Goal: Task Accomplishment & Management: Complete application form

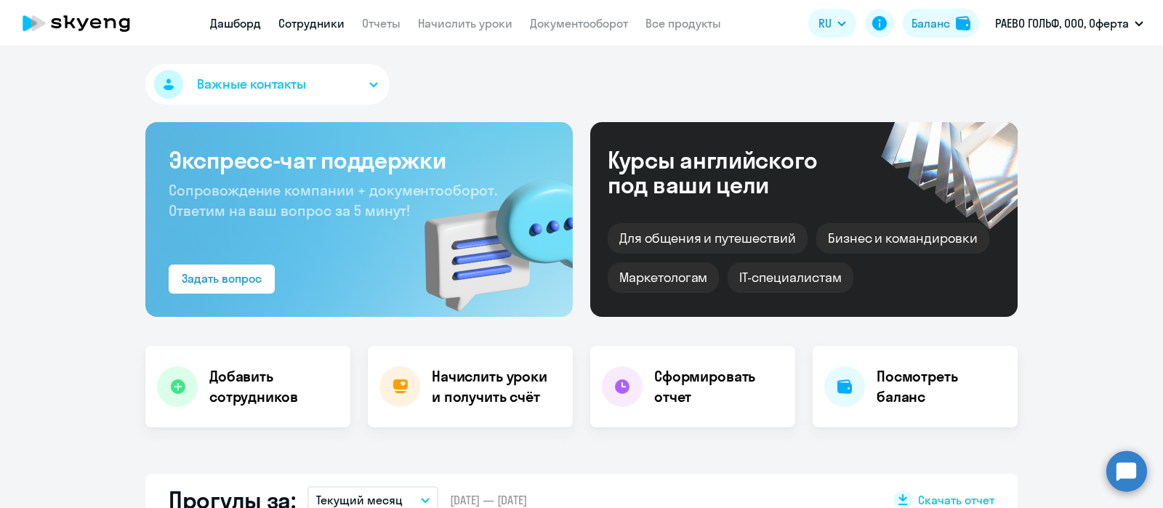
click at [324, 27] on link "Сотрудники" at bounding box center [312, 23] width 66 height 15
select select "30"
click at [301, 25] on link "Сотрудники" at bounding box center [312, 23] width 66 height 15
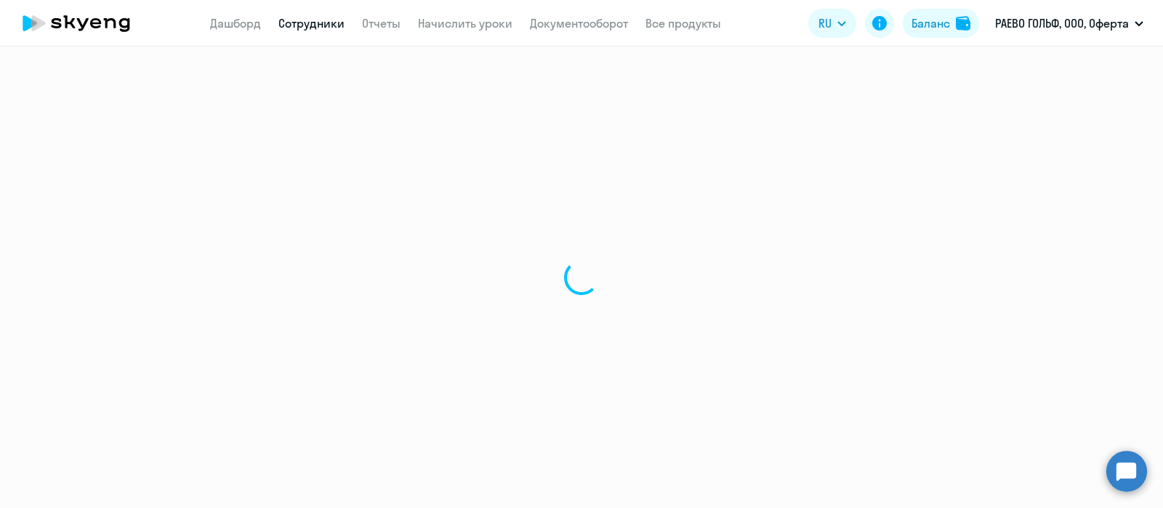
select select "30"
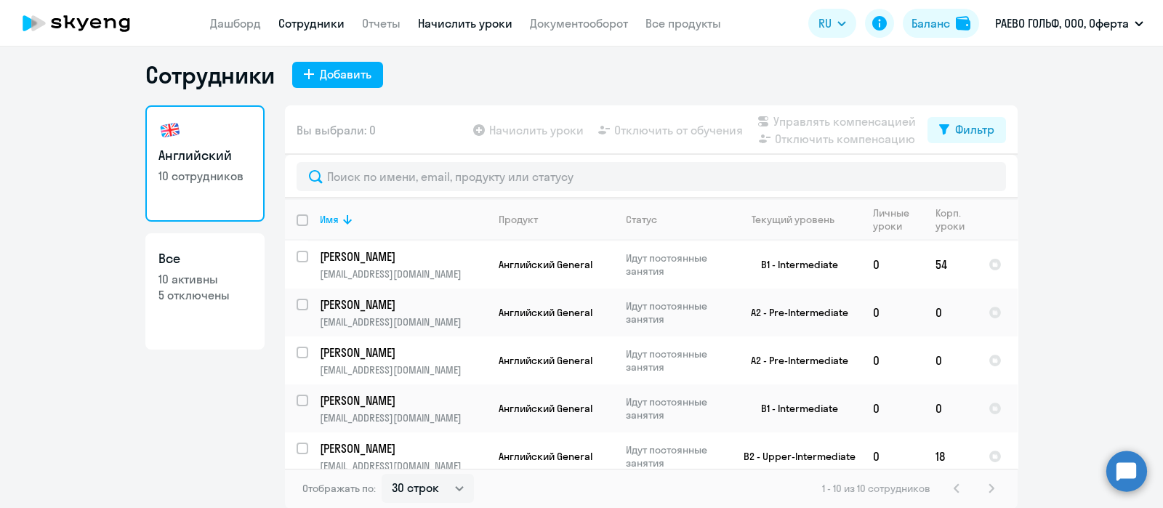
click at [434, 23] on link "Начислить уроки" at bounding box center [465, 23] width 95 height 15
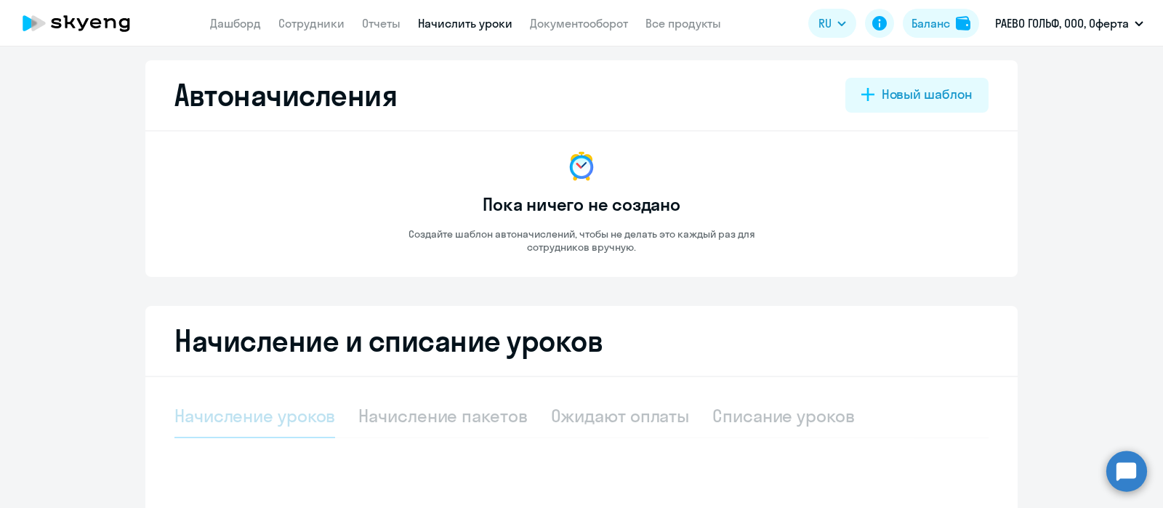
select select "10"
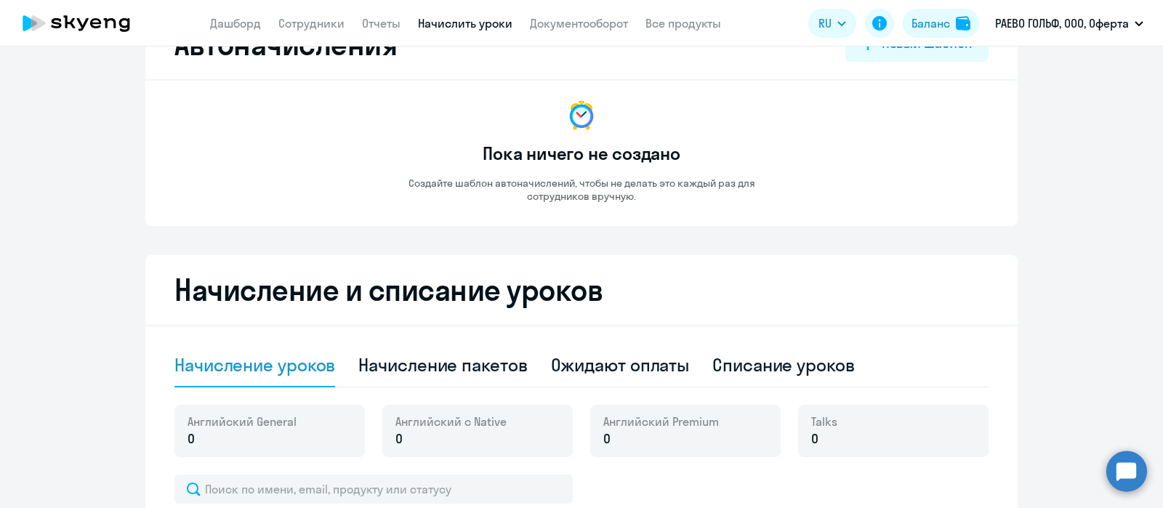
scroll to position [99, 0]
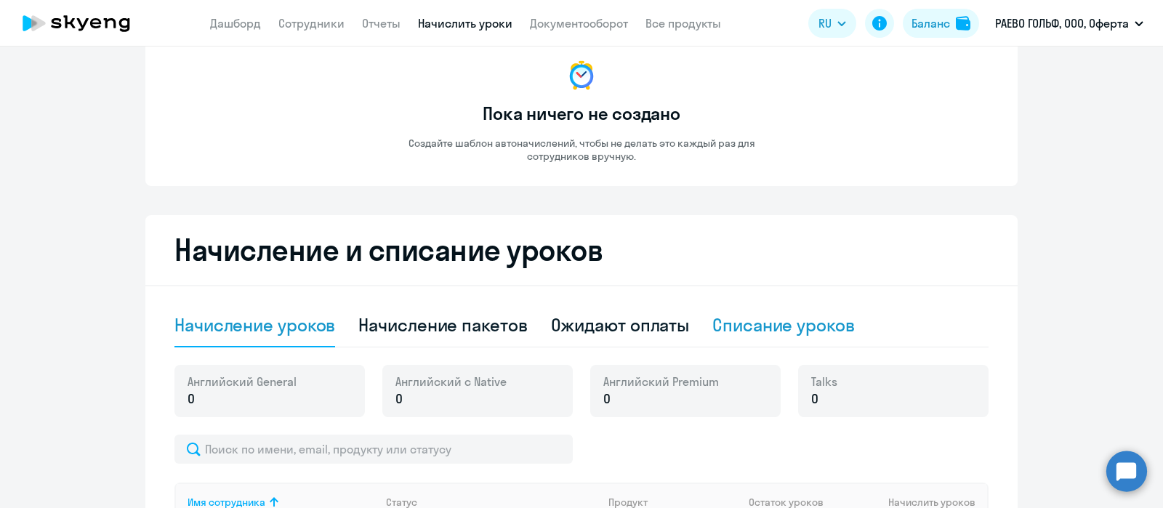
click at [782, 321] on div "Списание уроков" at bounding box center [784, 324] width 143 height 23
select select "10"
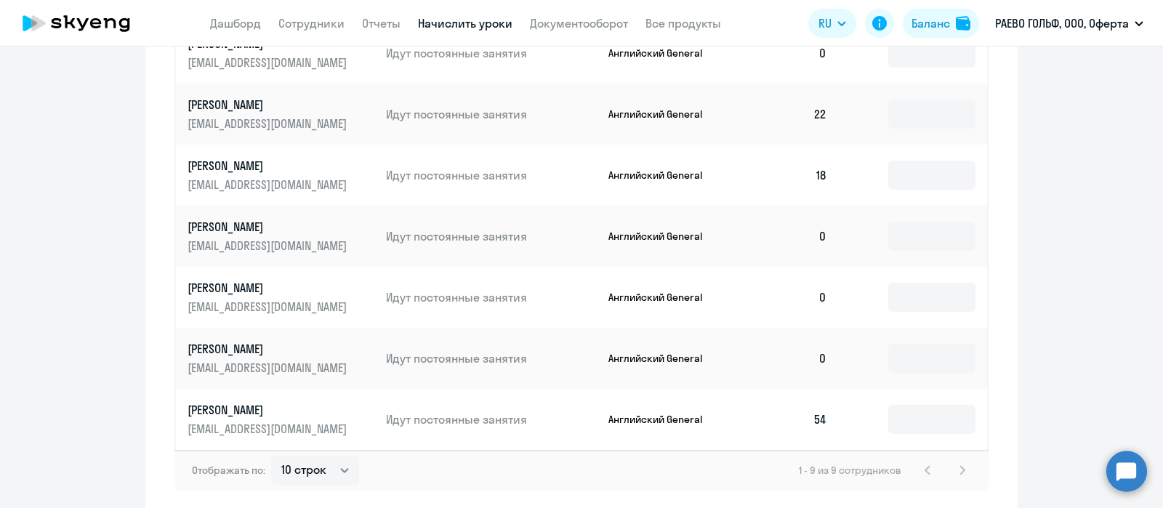
scroll to position [623, 0]
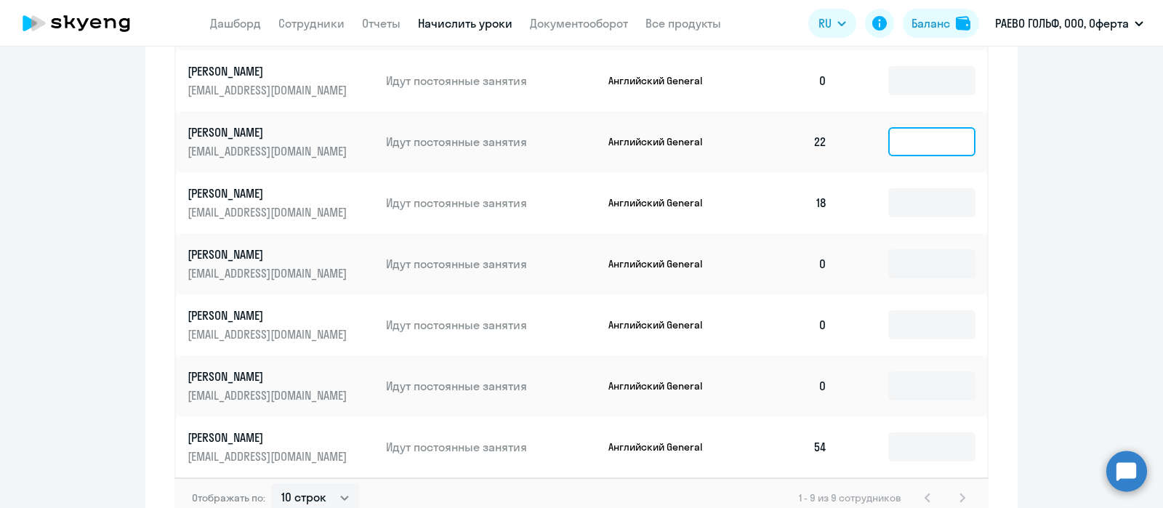
click at [905, 140] on input at bounding box center [932, 141] width 87 height 29
type input "1"
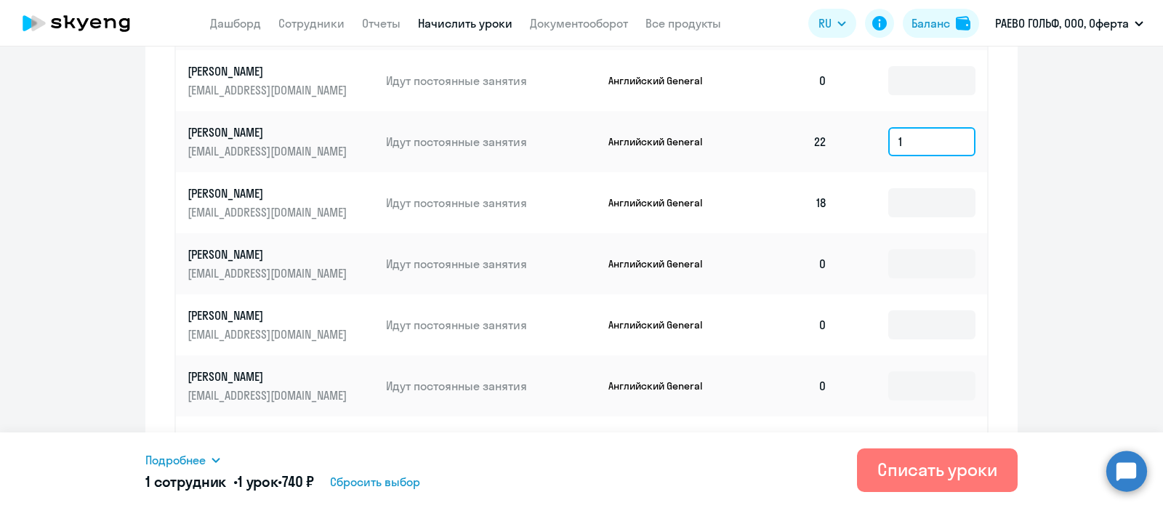
drag, startPoint x: 909, startPoint y: 137, endPoint x: 873, endPoint y: 136, distance: 36.4
click at [876, 136] on td "1" at bounding box center [913, 141] width 148 height 61
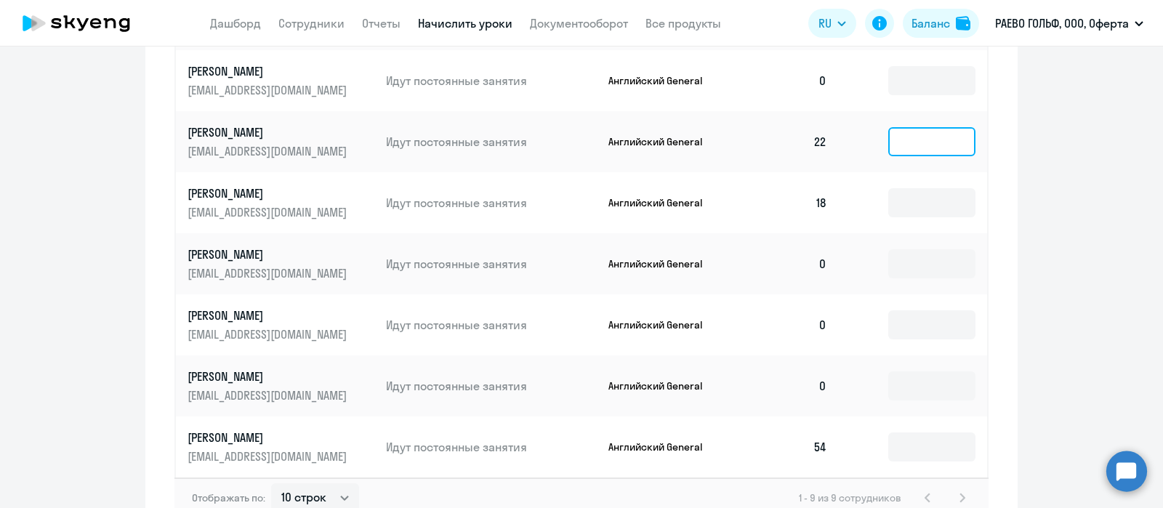
scroll to position [714, 0]
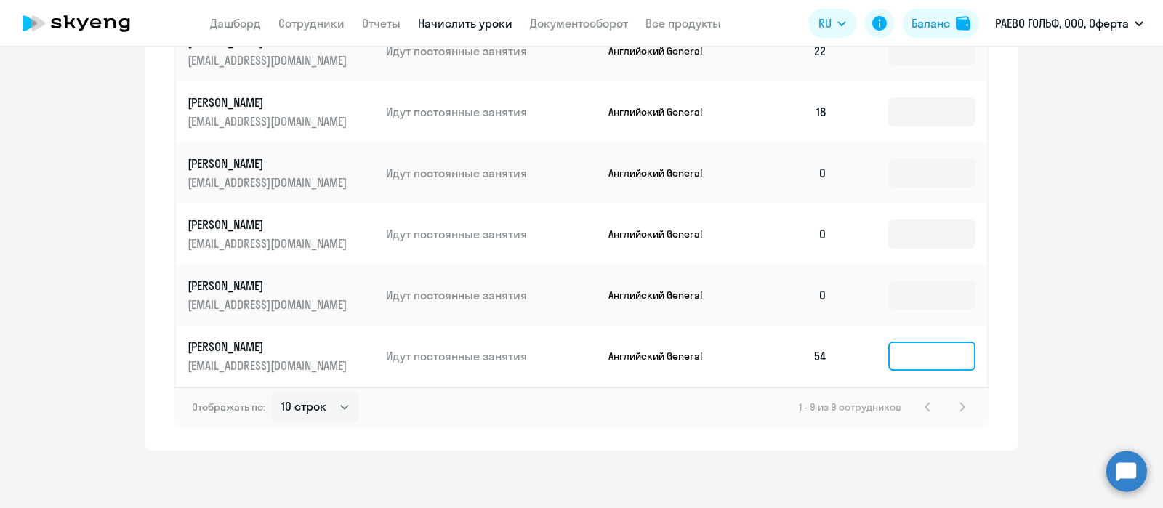
click at [922, 358] on input at bounding box center [932, 356] width 87 height 29
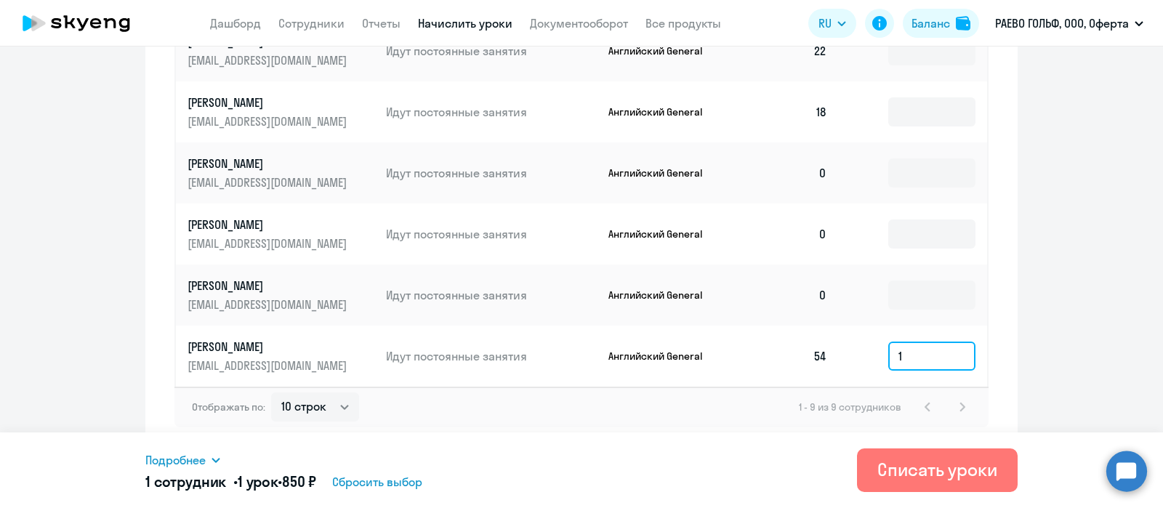
type input "1"
drag, startPoint x: 915, startPoint y: 358, endPoint x: 847, endPoint y: 356, distance: 67.7
click at [847, 356] on td "1" at bounding box center [913, 356] width 148 height 61
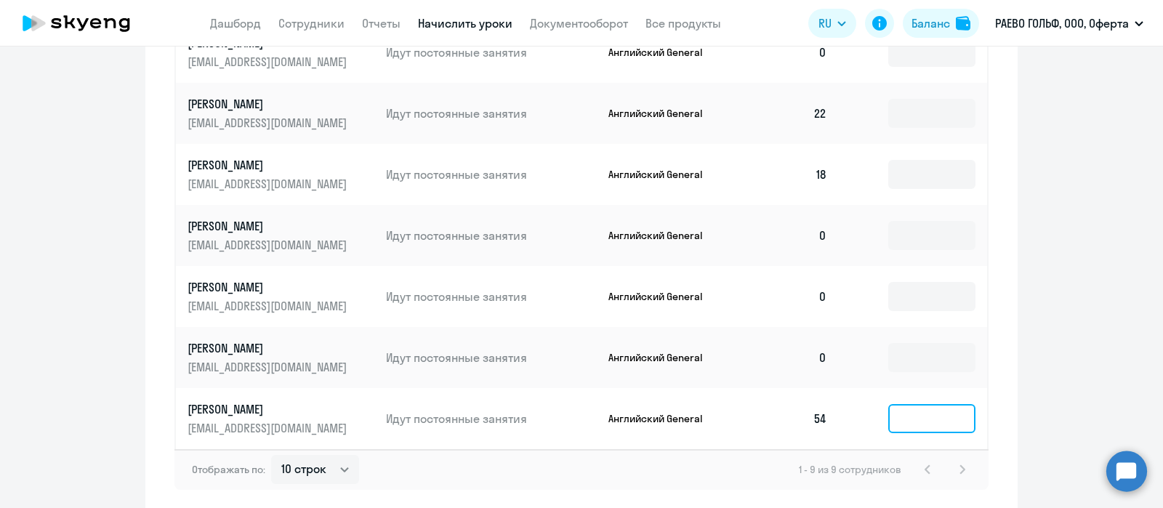
scroll to position [623, 0]
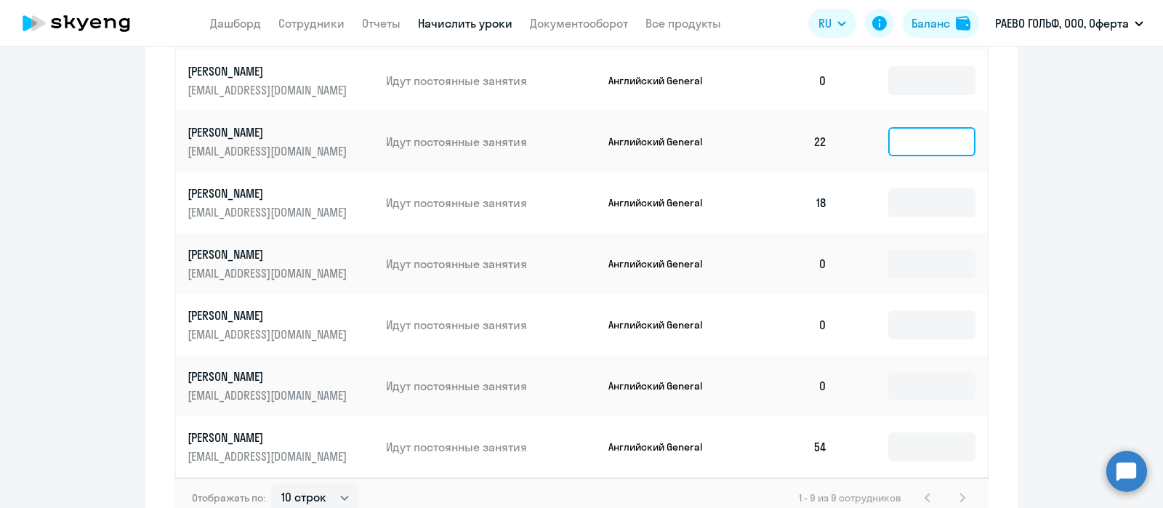
click at [902, 147] on input at bounding box center [932, 141] width 87 height 29
type input "1"
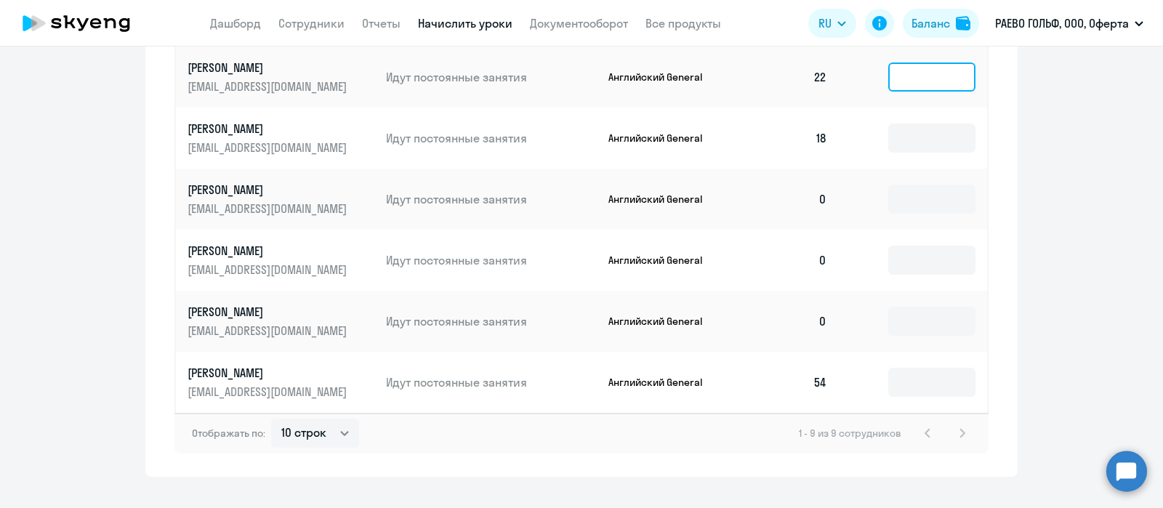
scroll to position [714, 0]
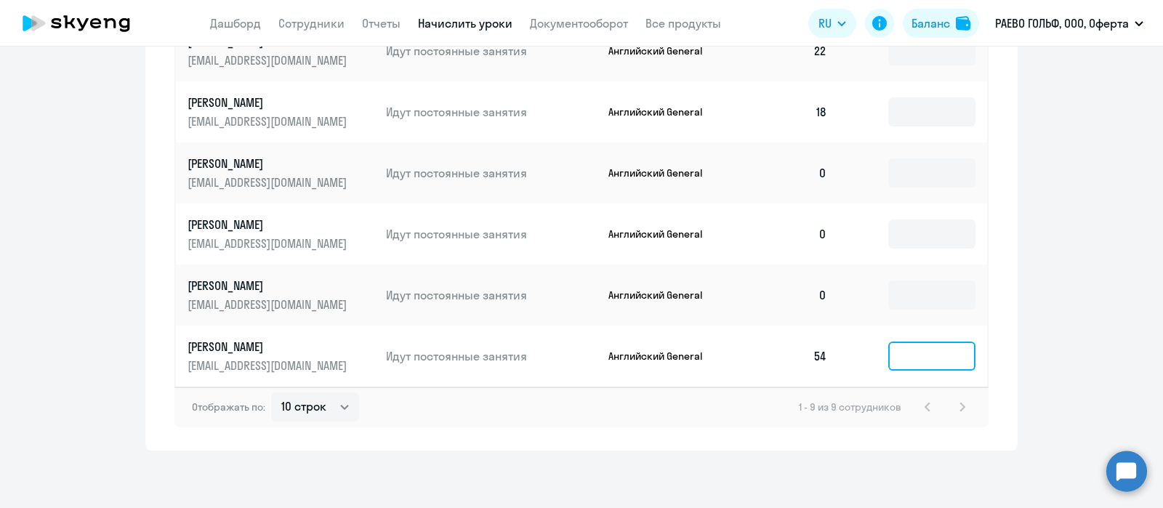
click at [906, 348] on input at bounding box center [932, 356] width 87 height 29
type input "1"
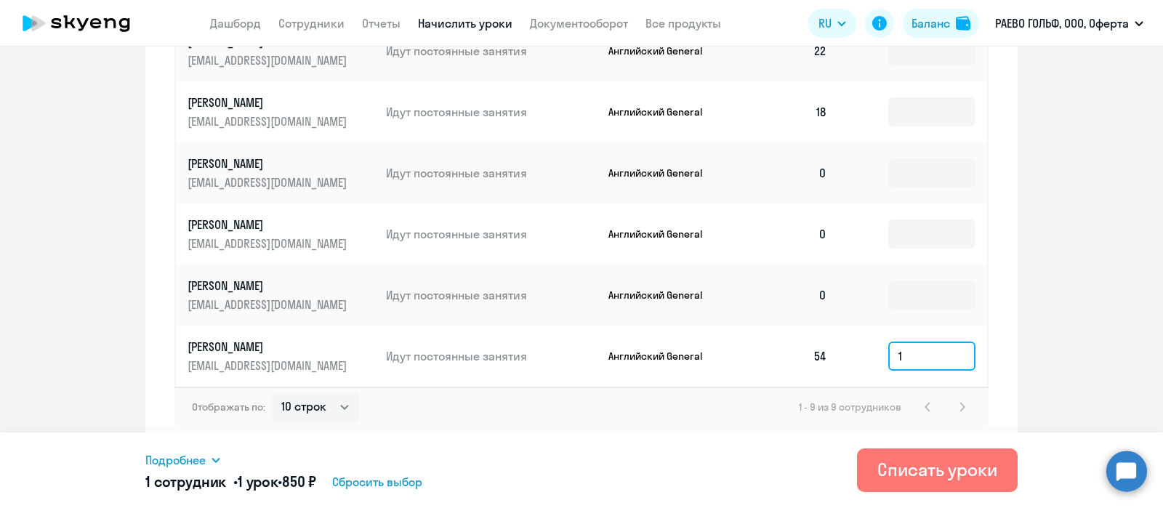
drag, startPoint x: 912, startPoint y: 355, endPoint x: 808, endPoint y: 350, distance: 104.1
click at [809, 350] on tr "[PERSON_NAME] [EMAIL_ADDRESS][DOMAIN_NAME] Идут постоянные занятия Английский G…" at bounding box center [582, 356] width 812 height 61
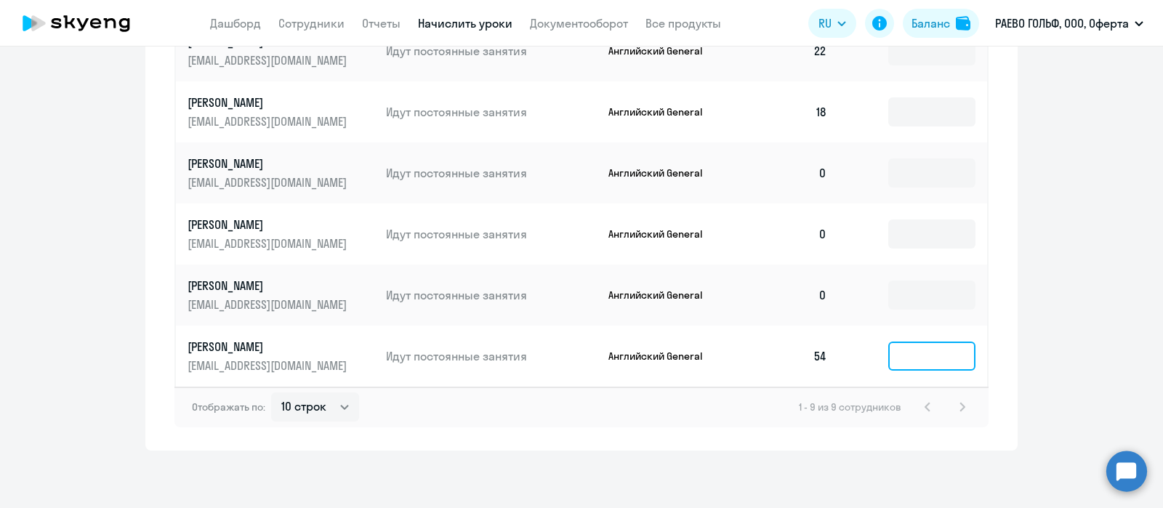
scroll to position [78, 0]
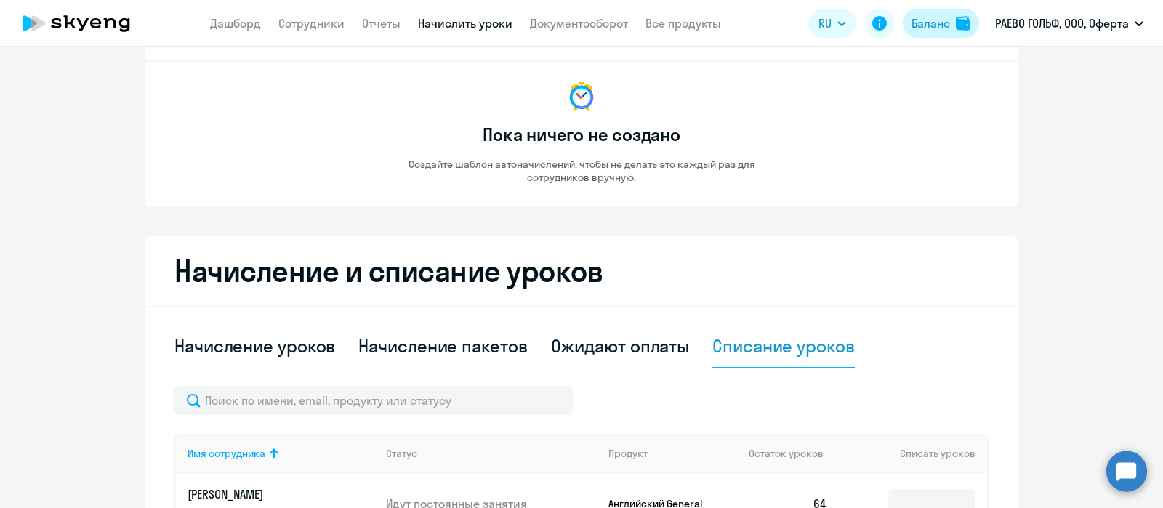
click at [917, 22] on div "Баланс" at bounding box center [931, 23] width 39 height 17
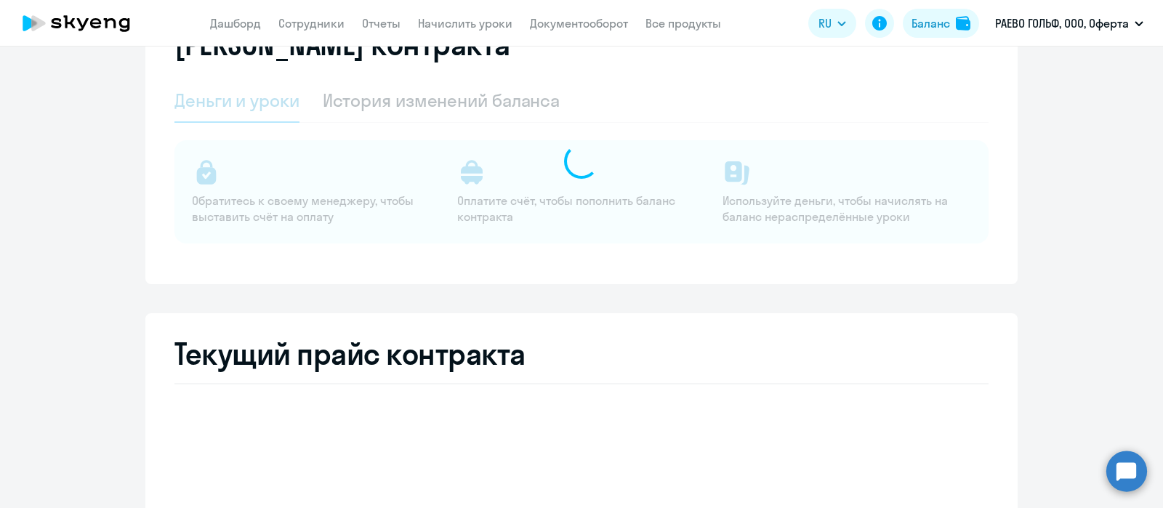
select select "english_adult_not_native_speaker"
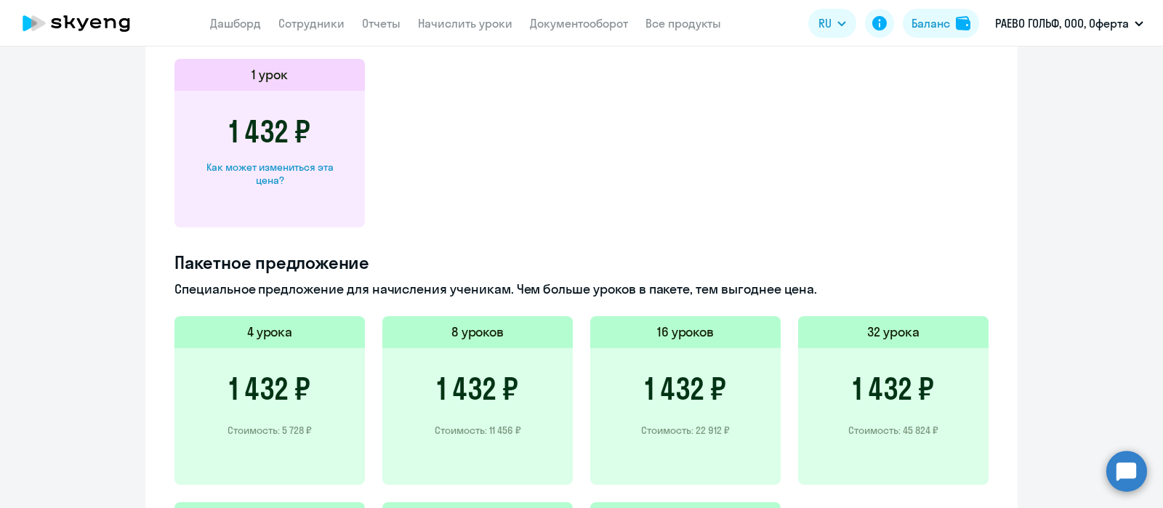
scroll to position [714, 0]
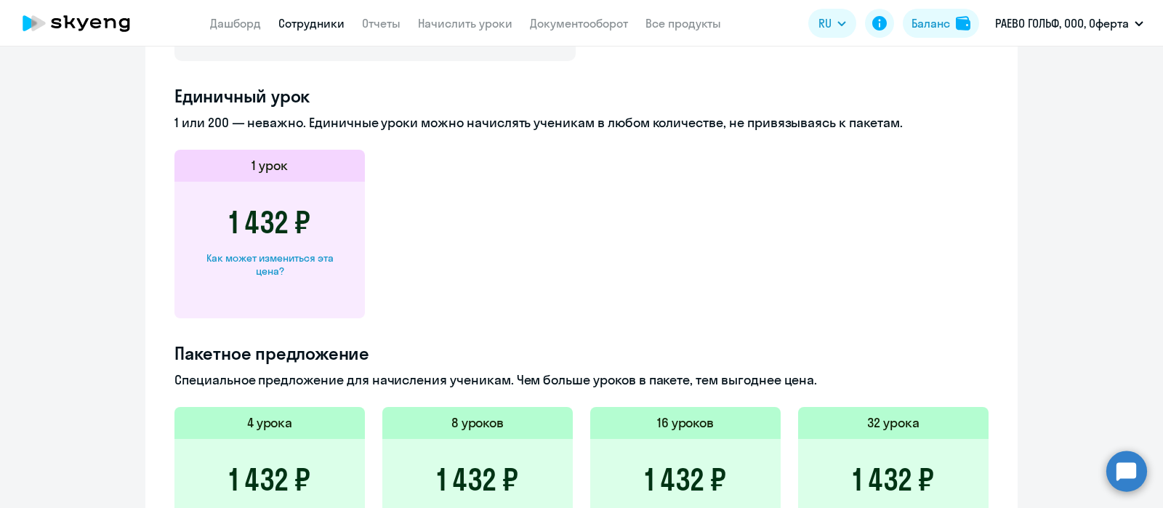
click at [313, 23] on link "Сотрудники" at bounding box center [312, 23] width 66 height 15
select select "30"
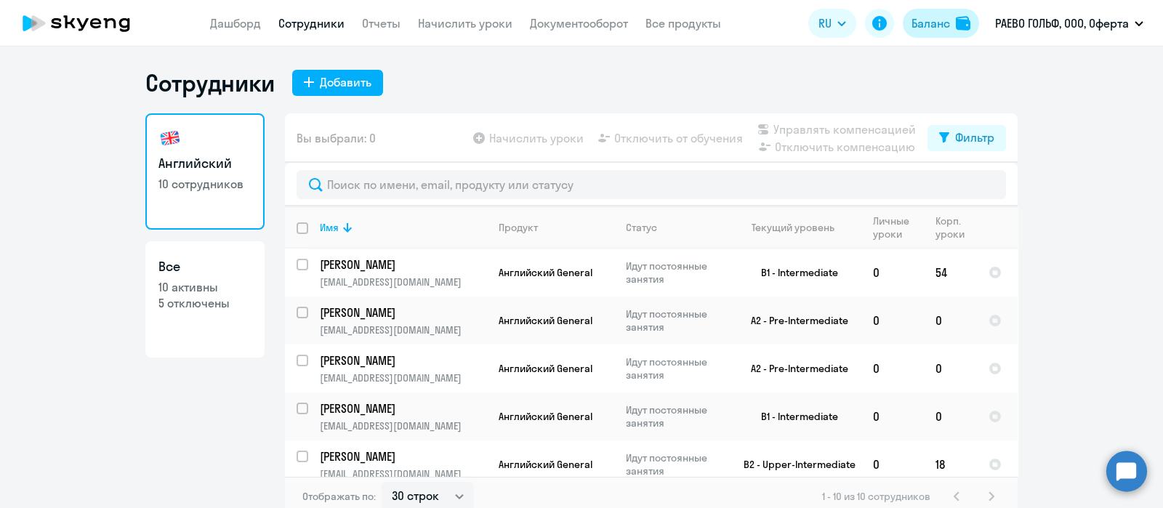
click at [931, 18] on div "Баланс" at bounding box center [931, 23] width 39 height 17
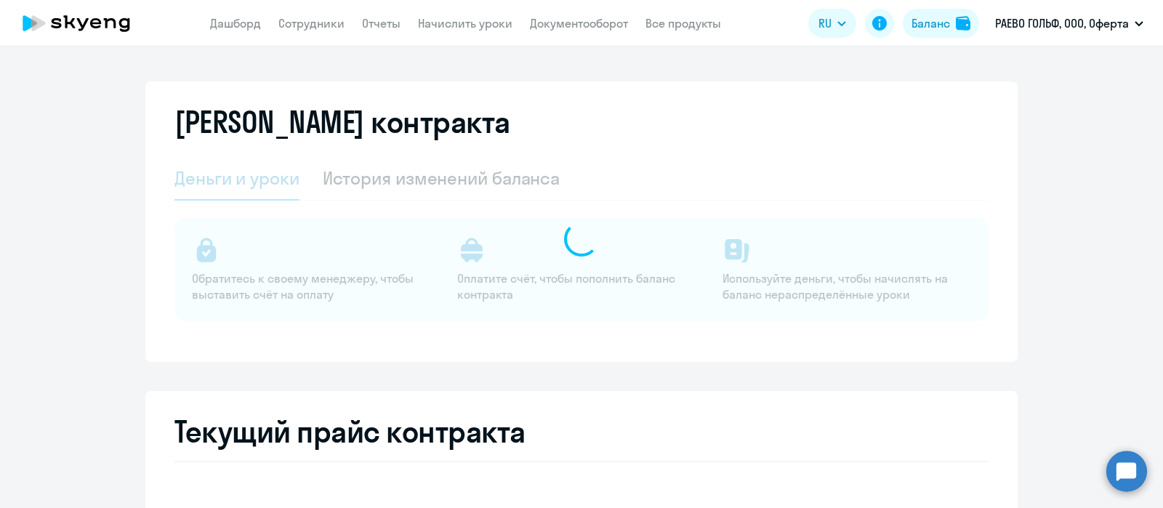
select select "english_adult_not_native_speaker"
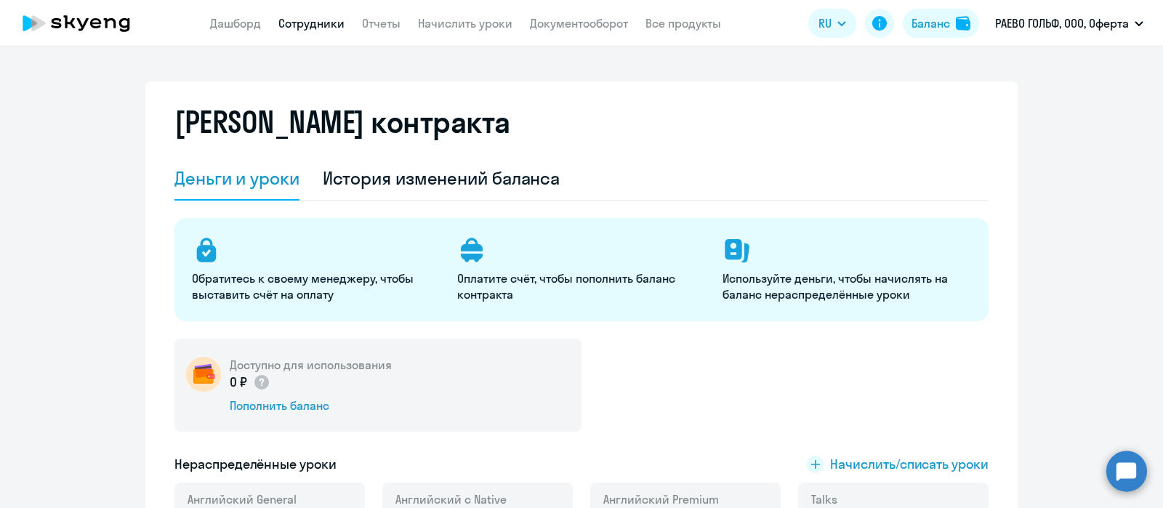
click at [316, 19] on link "Сотрудники" at bounding box center [312, 23] width 66 height 15
select select "30"
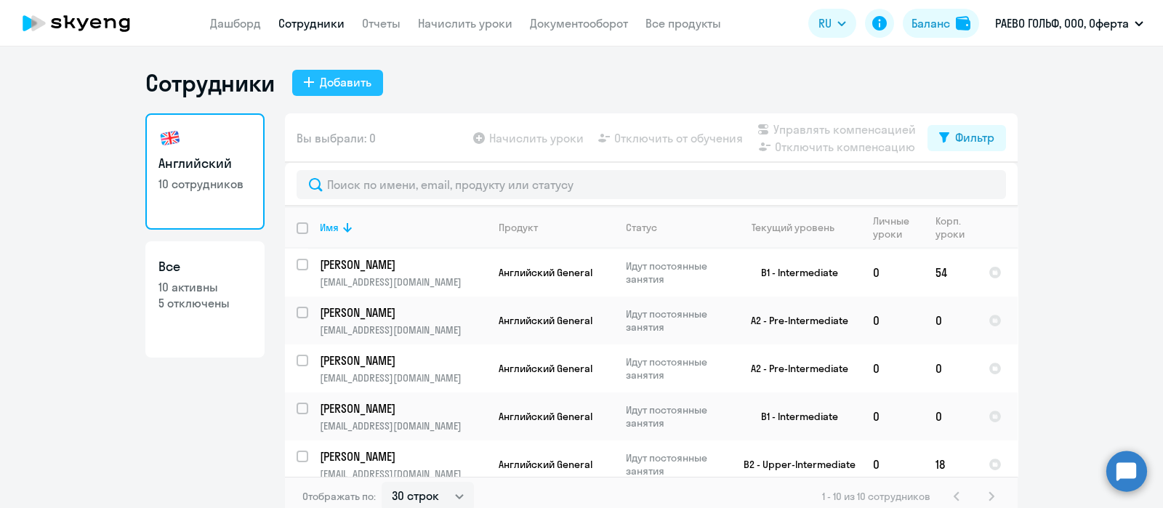
click at [320, 81] on div "Добавить" at bounding box center [346, 81] width 52 height 17
select select "english_adult_not_native_speaker"
select select "3"
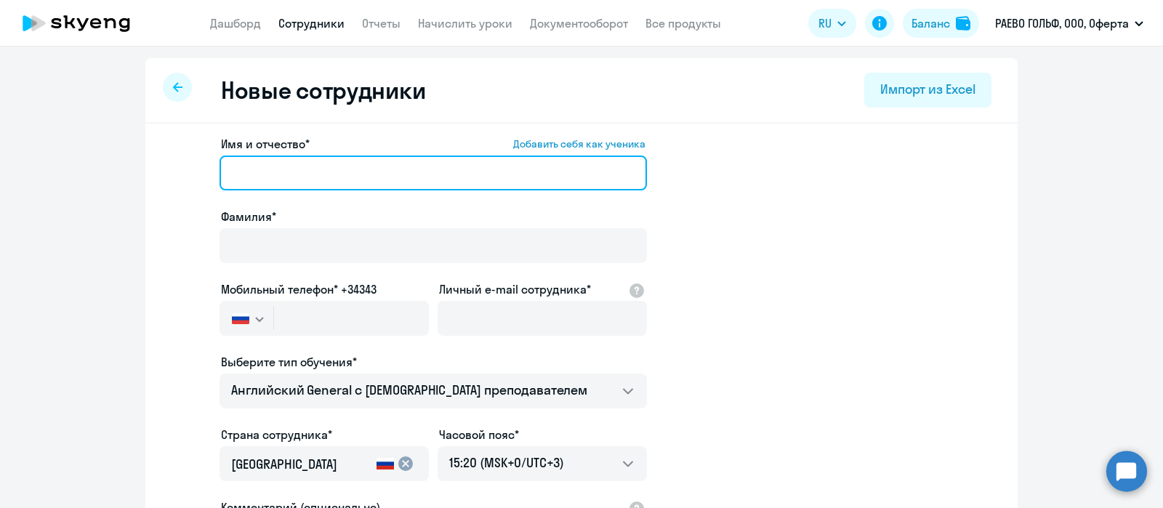
click at [296, 173] on input "Имя и отчество* Добавить себя как ученика" at bounding box center [434, 173] width 428 height 35
paste input "[PERSON_NAME]"
type input "[PERSON_NAME]"
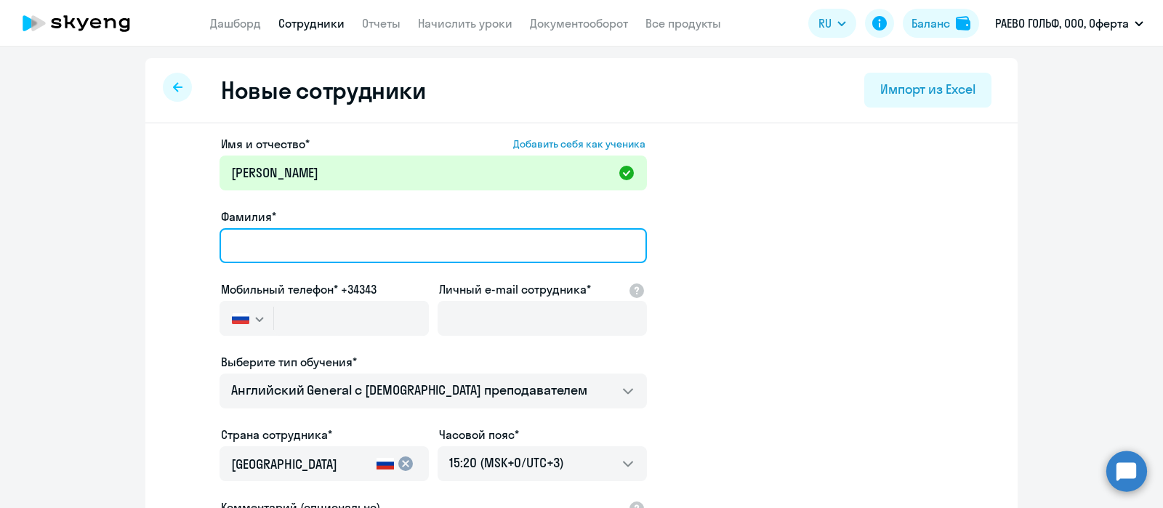
click at [301, 238] on input "Фамилия*" at bounding box center [434, 245] width 428 height 35
paste input "[PERSON_NAME]"
type input "[PERSON_NAME]"
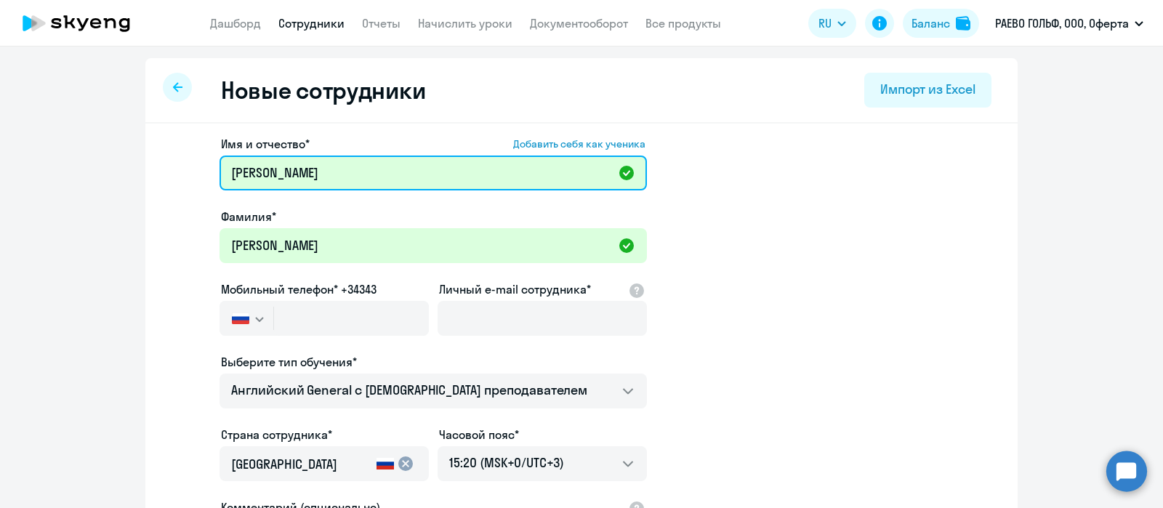
click at [358, 173] on input "[PERSON_NAME]" at bounding box center [434, 173] width 428 height 35
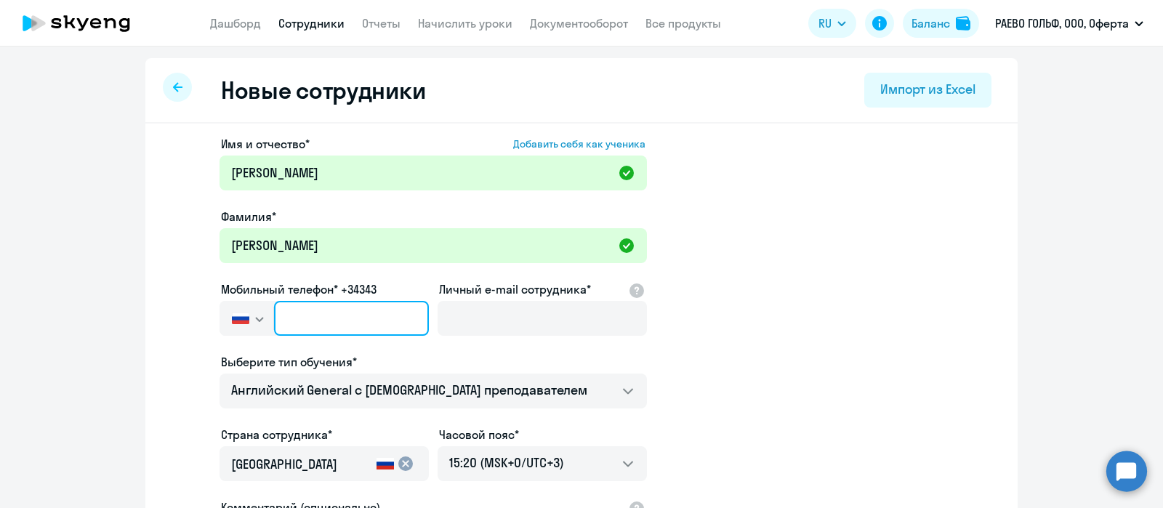
click at [316, 324] on input "text" at bounding box center [351, 318] width 155 height 35
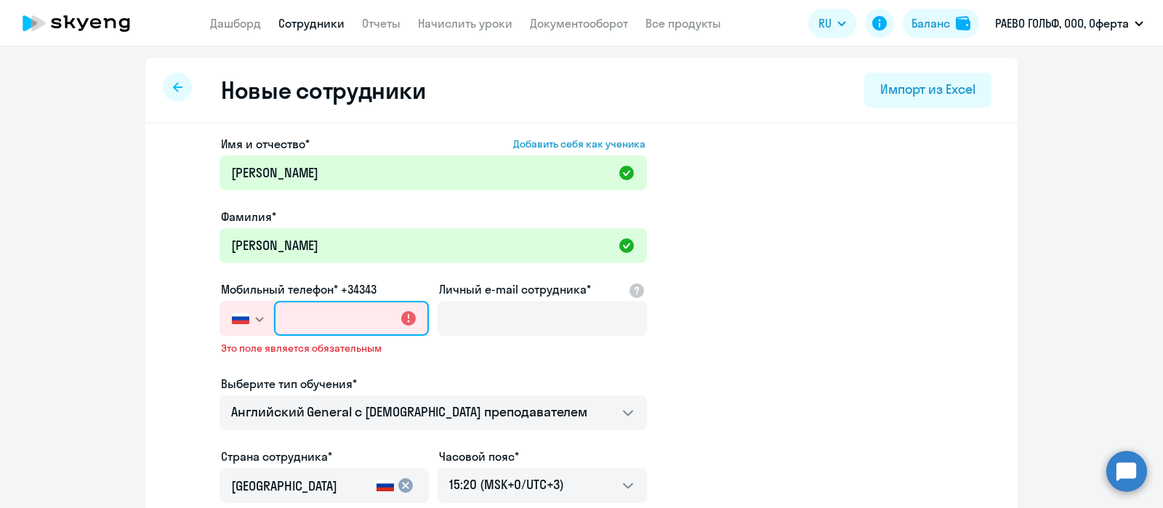
paste input "[PHONE_NUMBER]"
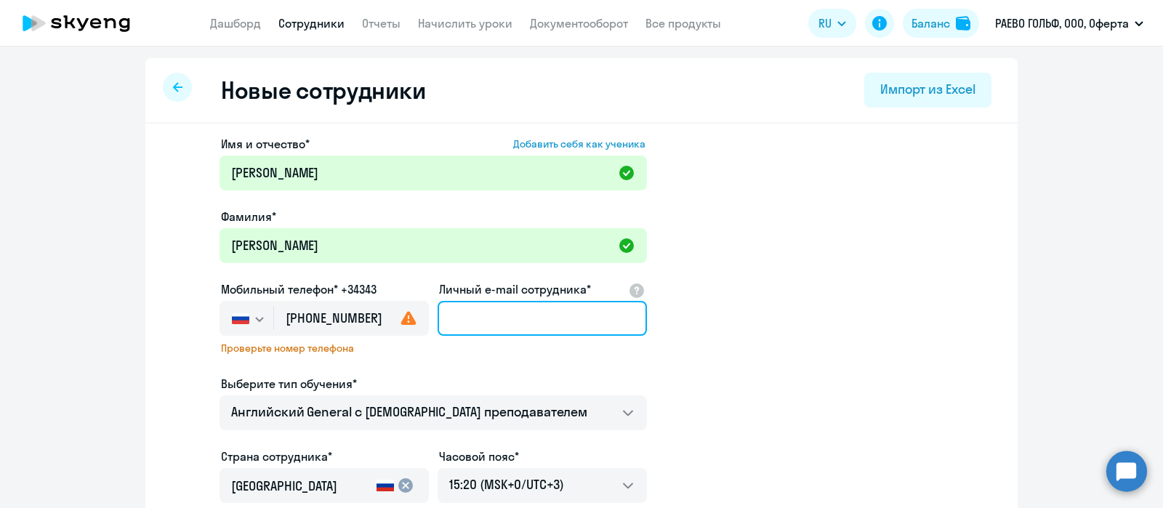
click at [485, 321] on input "Личный e-mail сотрудника*" at bounding box center [542, 318] width 209 height 35
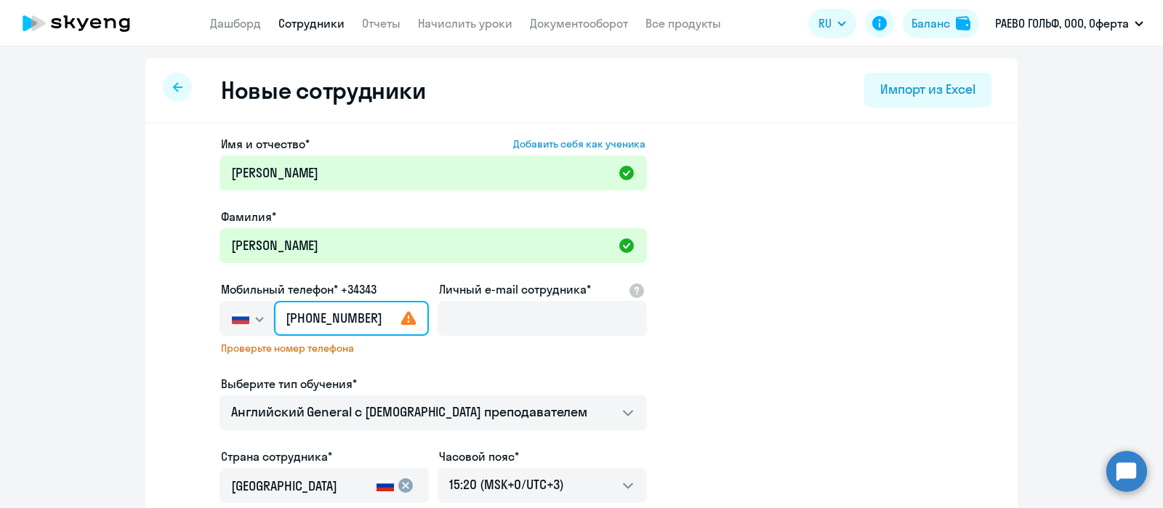
click at [343, 322] on input "[PHONE_NUMBER]" at bounding box center [351, 318] width 155 height 35
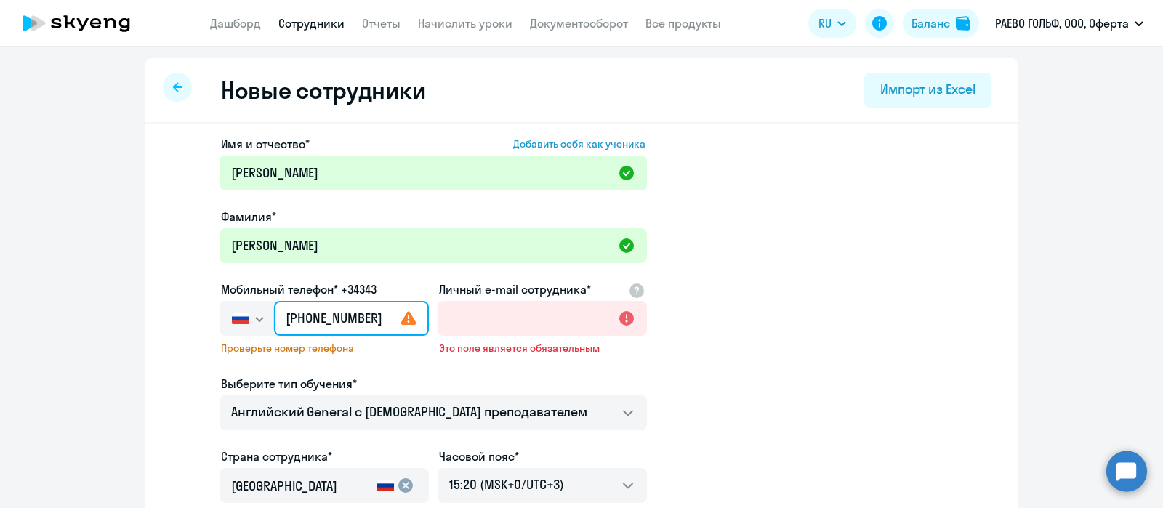
click at [297, 315] on input "[PHONE_NUMBER]" at bounding box center [351, 318] width 155 height 35
click at [295, 315] on input "[PHONE_NUMBER]" at bounding box center [351, 318] width 155 height 35
click at [316, 319] on input "[PHONE_NUMBER]" at bounding box center [351, 318] width 155 height 35
type input "[PHONE_NUMBER]"
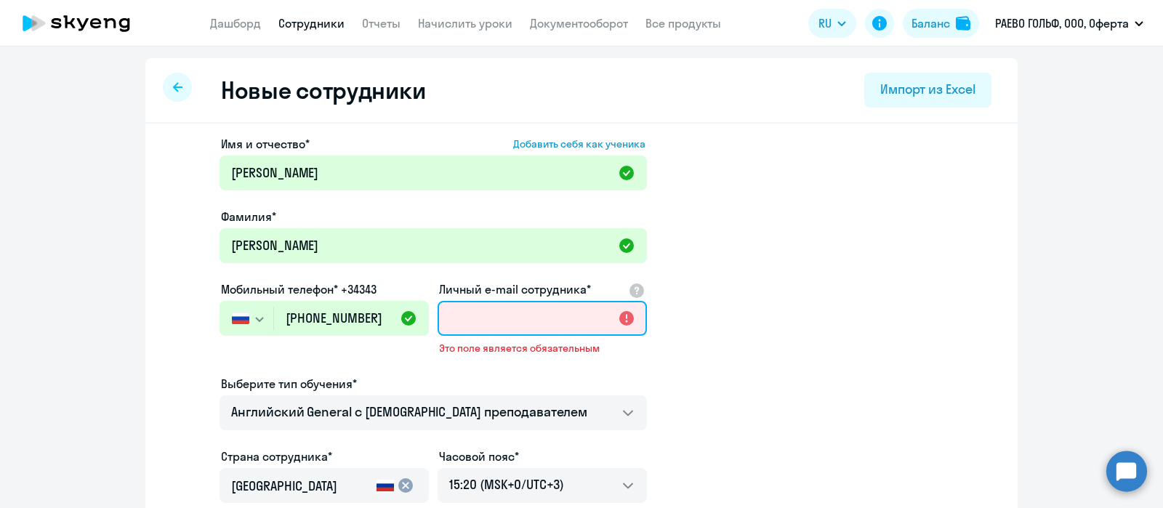
click at [502, 316] on input "Личный e-mail сотрудника*" at bounding box center [542, 318] width 209 height 35
paste input "[PERSON_NAME][EMAIL_ADDRESS][DOMAIN_NAME]"
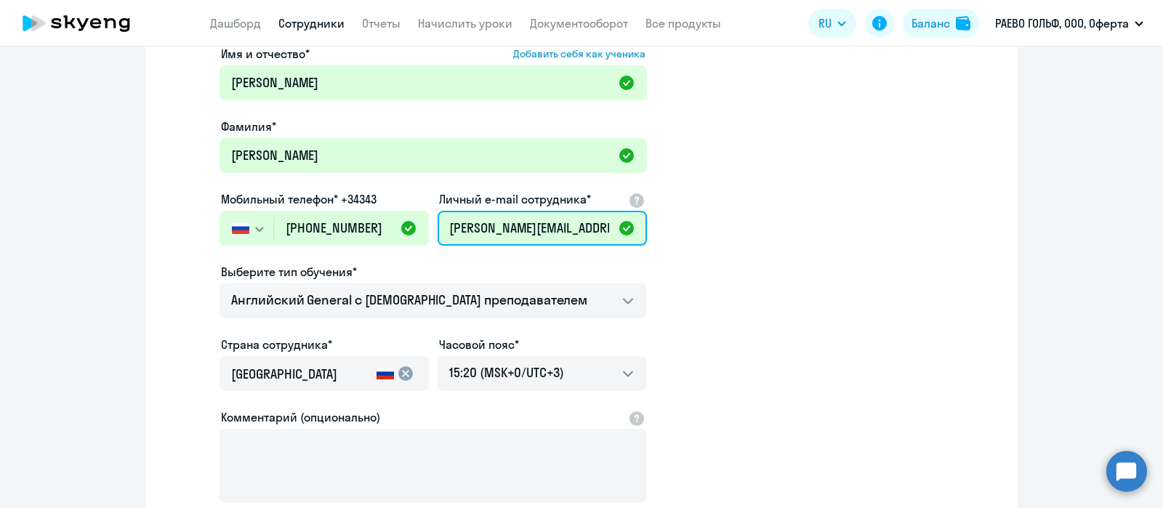
scroll to position [252, 0]
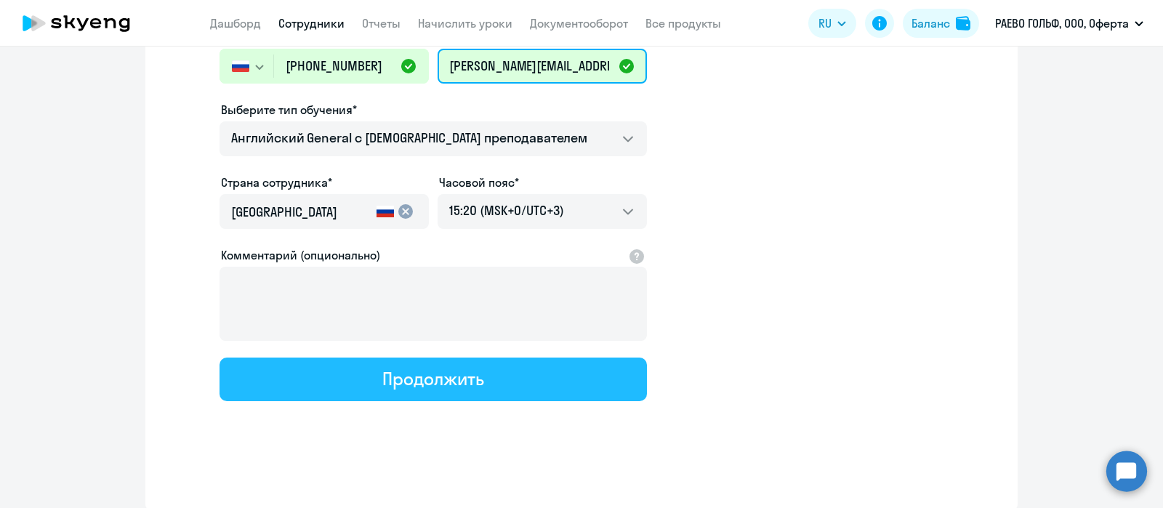
type input "[PERSON_NAME][EMAIL_ADDRESS][DOMAIN_NAME]"
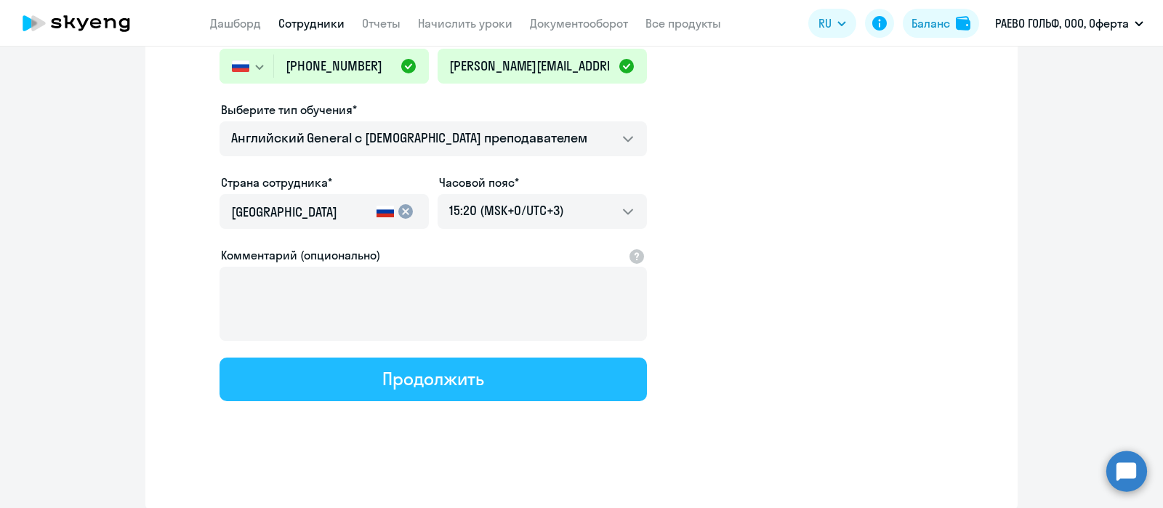
click at [400, 379] on div "Продолжить" at bounding box center [432, 378] width 101 height 23
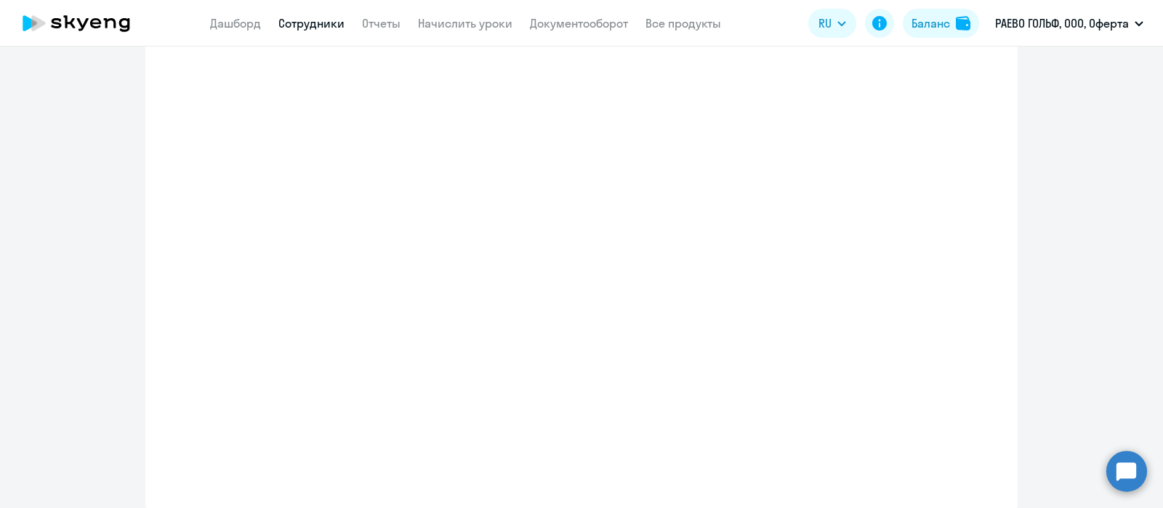
select select "english_adult_not_native_speaker"
select select "3"
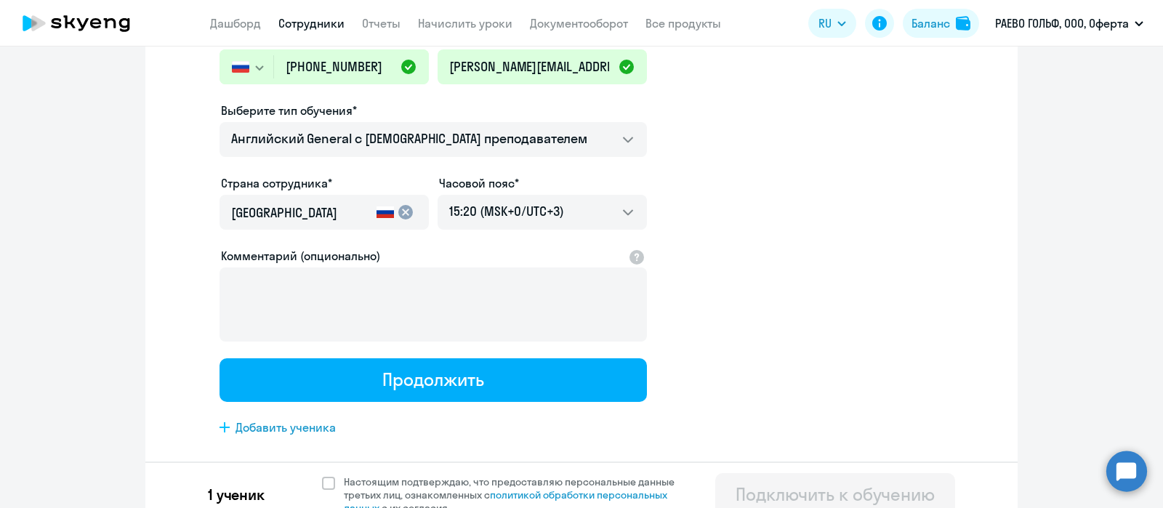
scroll to position [0, 0]
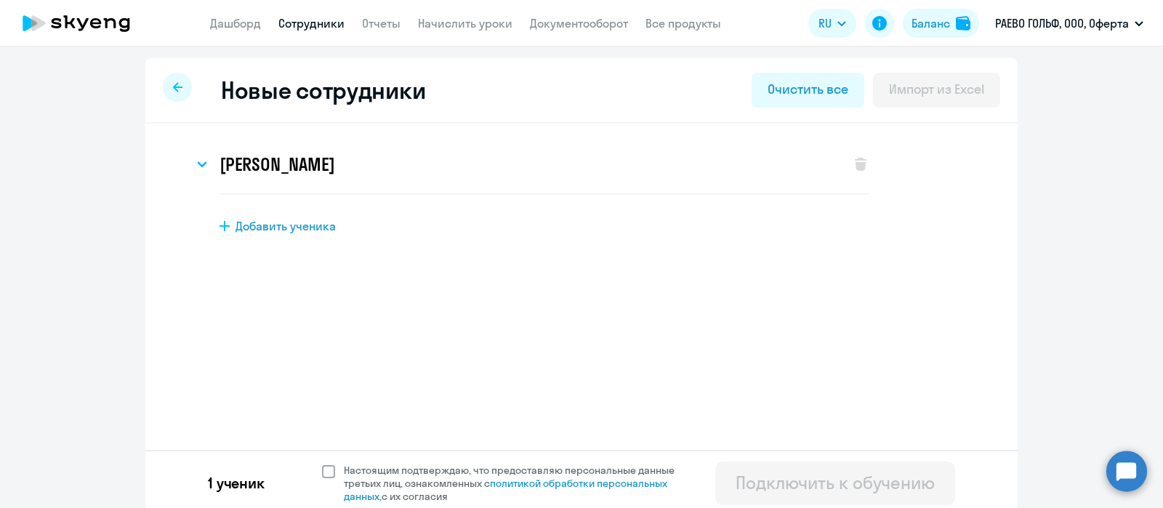
click at [322, 465] on span at bounding box center [328, 471] width 13 height 13
click at [321, 464] on input "Настоящим подтверждаю, что предоставляю персональные данные третьих лиц, ознако…" at bounding box center [321, 463] width 1 height 1
checkbox input "true"
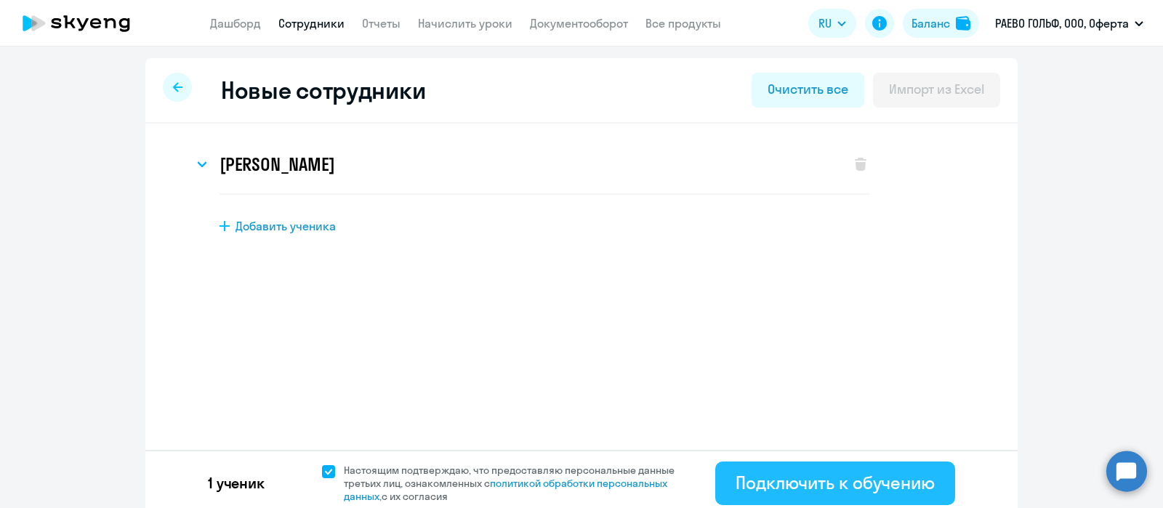
click at [772, 478] on div "Подключить к обучению" at bounding box center [835, 482] width 199 height 23
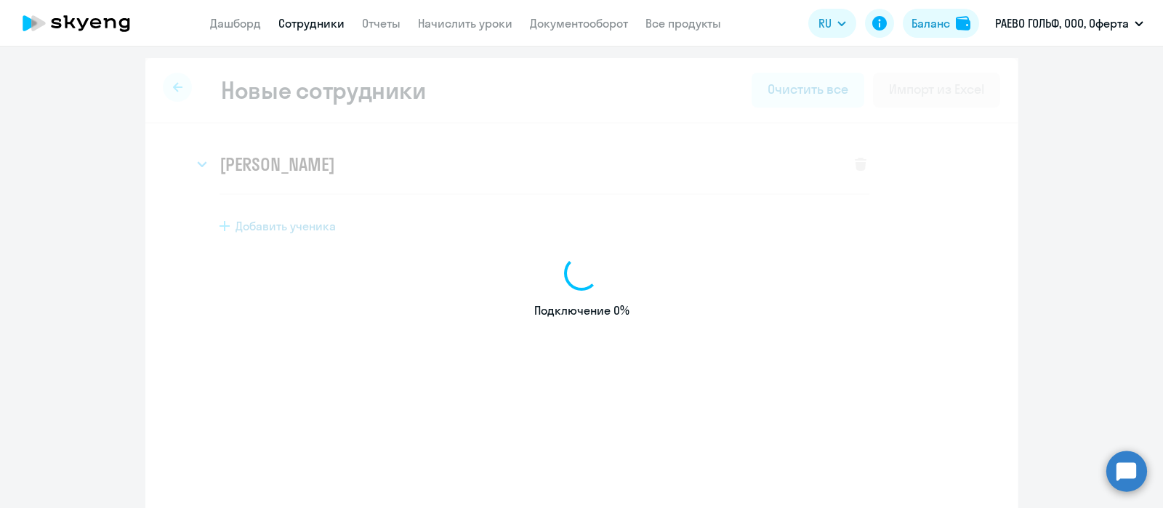
select select "english_adult_not_native_speaker"
select select "3"
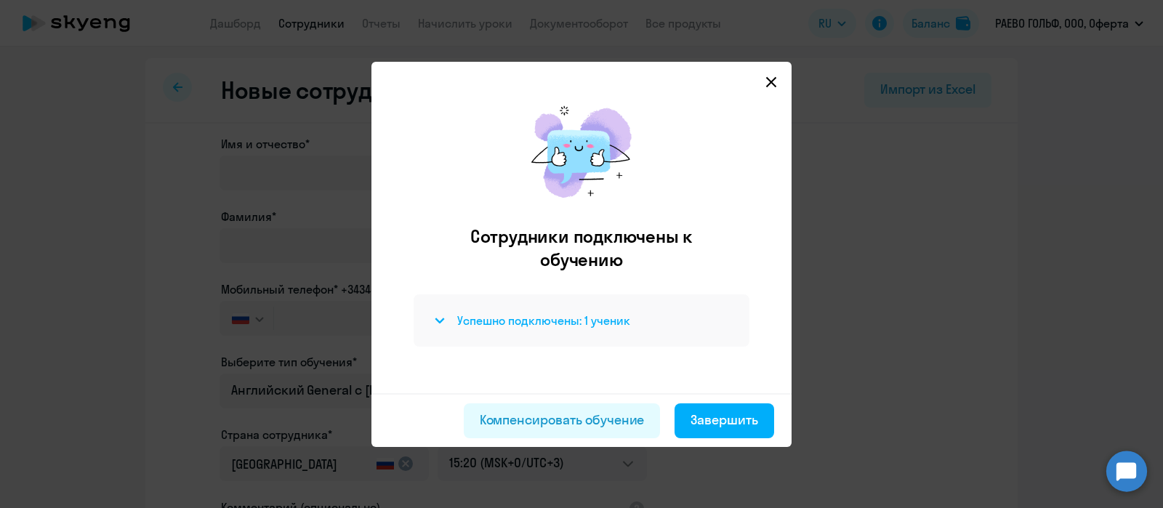
click at [438, 321] on icon at bounding box center [440, 321] width 8 height 4
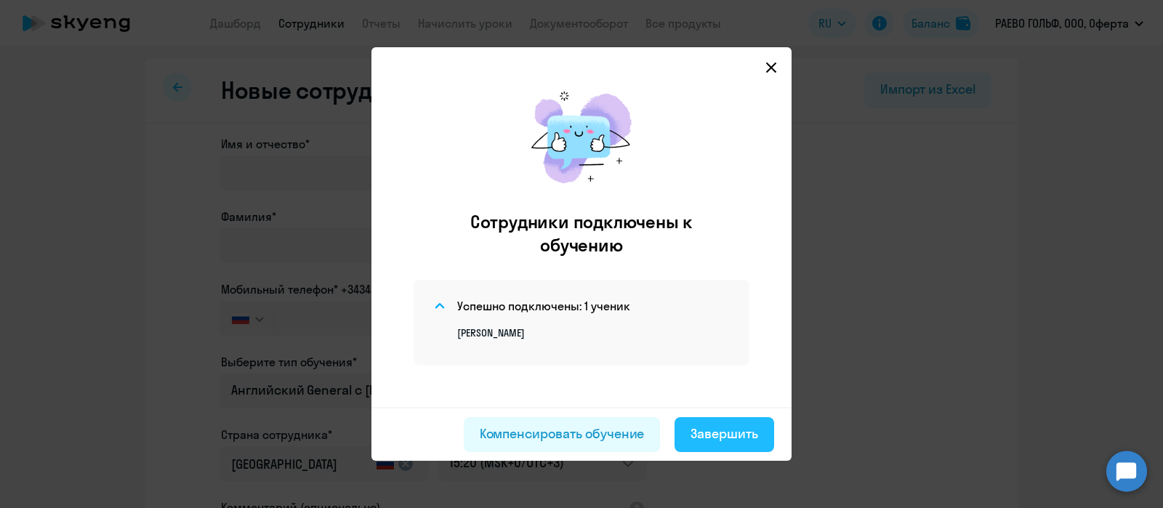
click at [732, 433] on div "Завершить" at bounding box center [725, 434] width 68 height 19
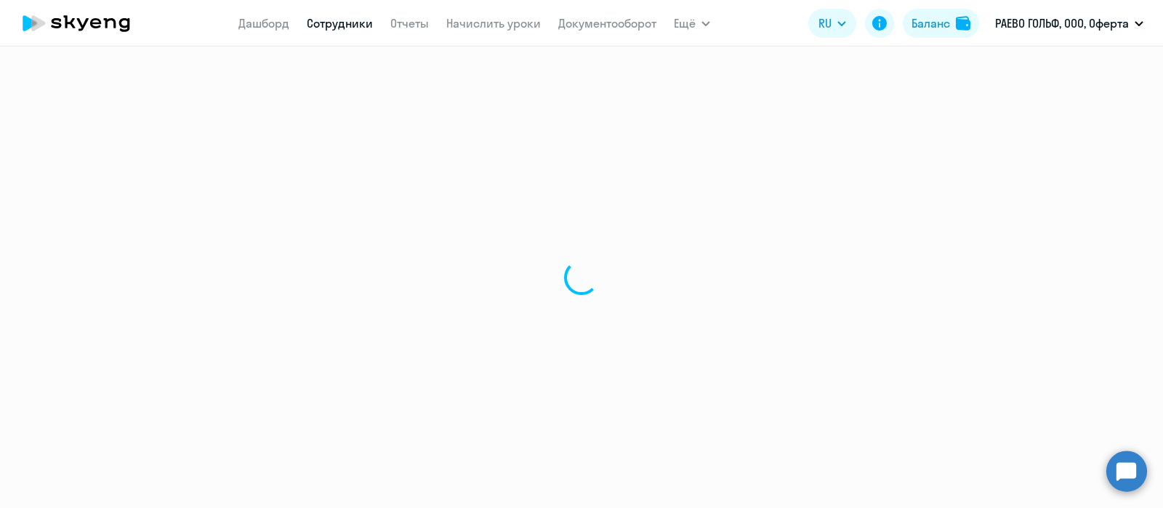
select select "30"
